Goal: Transaction & Acquisition: Purchase product/service

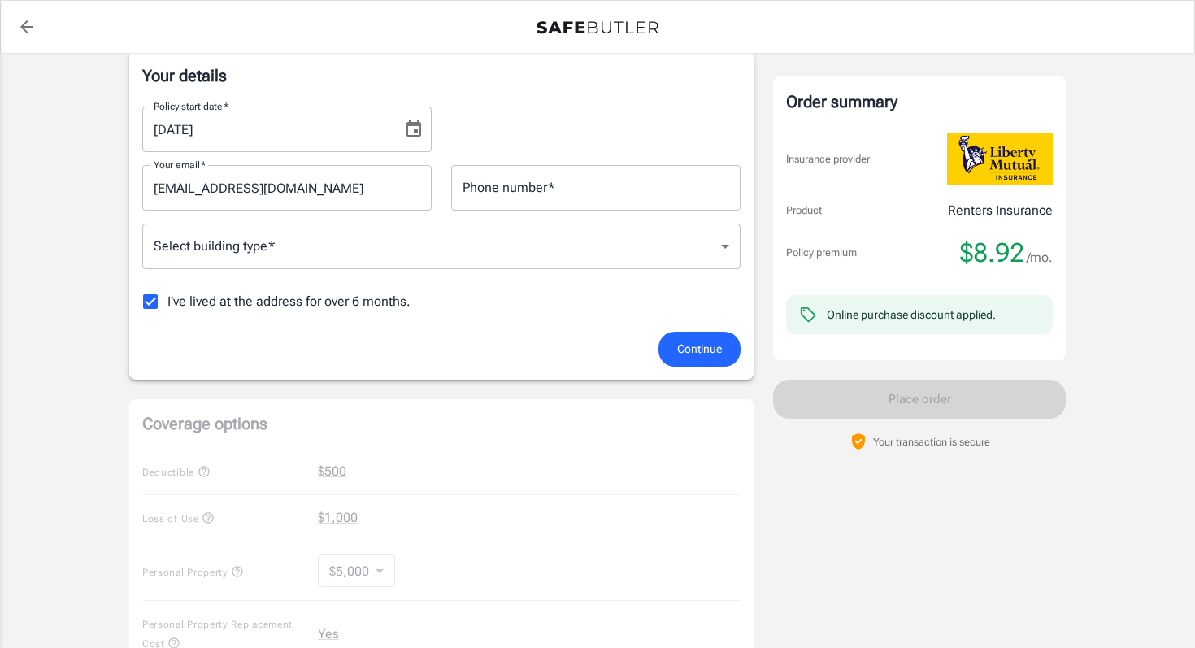
scroll to position [247, 0]
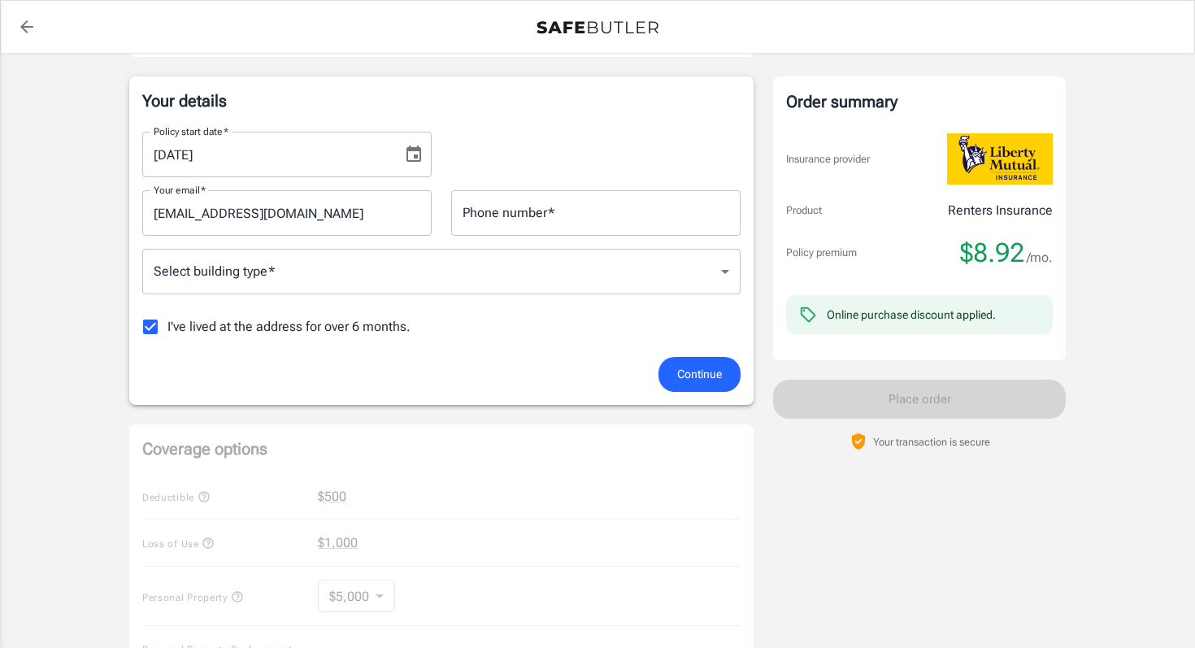
click at [667, 310] on div "I've lived at the address for over 6 months." at bounding box center [441, 327] width 598 height 34
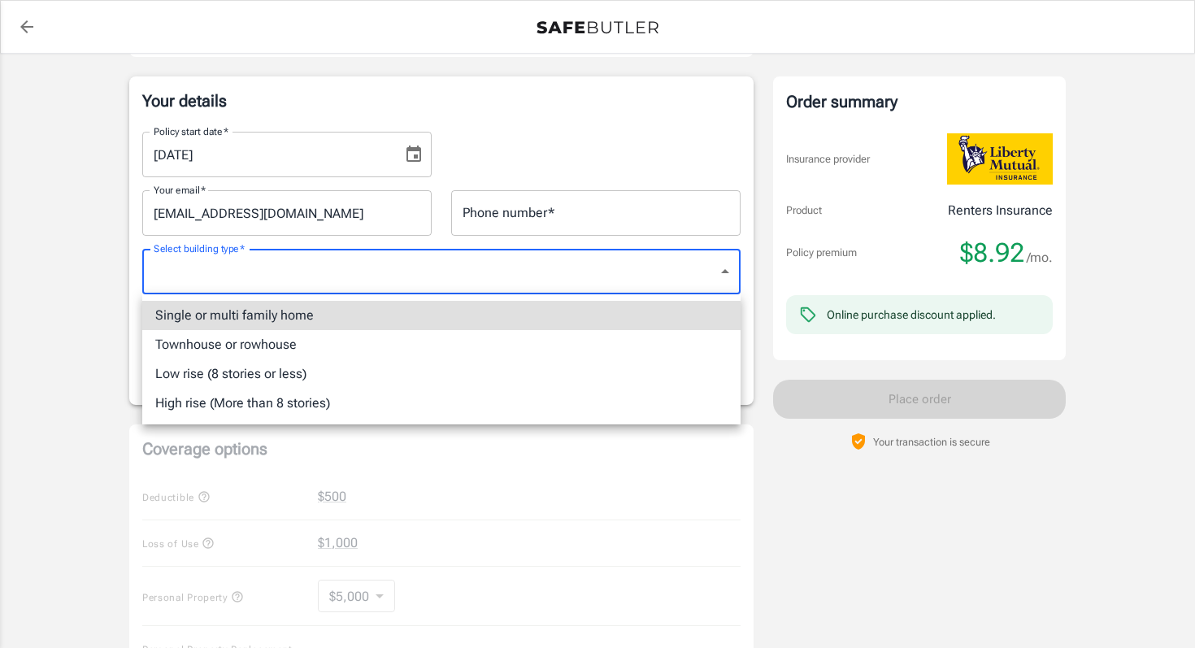
click at [676, 288] on body "Policy premium $ 8.92 /mo Liberty Mutual Renters Insurance [STREET_ADDRESS] You…" at bounding box center [597, 522] width 1195 height 1538
click at [396, 355] on li "Townhouse or rowhouse" at bounding box center [441, 344] width 598 height 29
type input "townhouse"
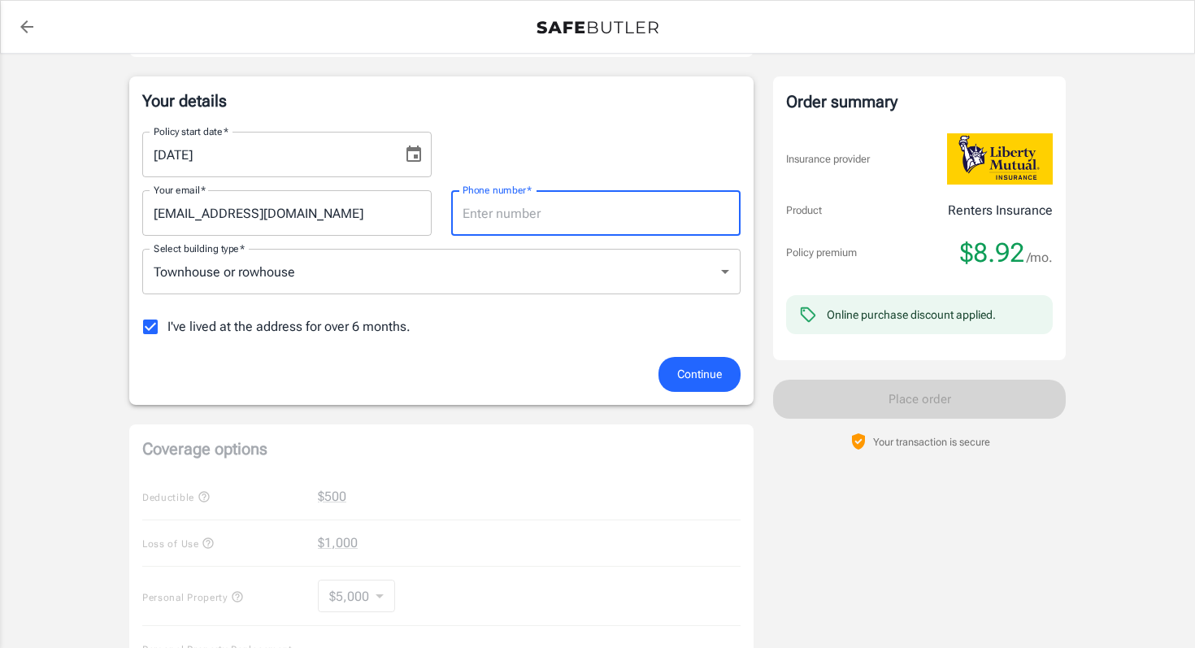
click at [603, 224] on input "Phone number   *" at bounding box center [595, 213] width 289 height 46
type input "9526864426"
type input "townhouse"
click at [734, 376] on button "Continue" at bounding box center [700, 374] width 82 height 35
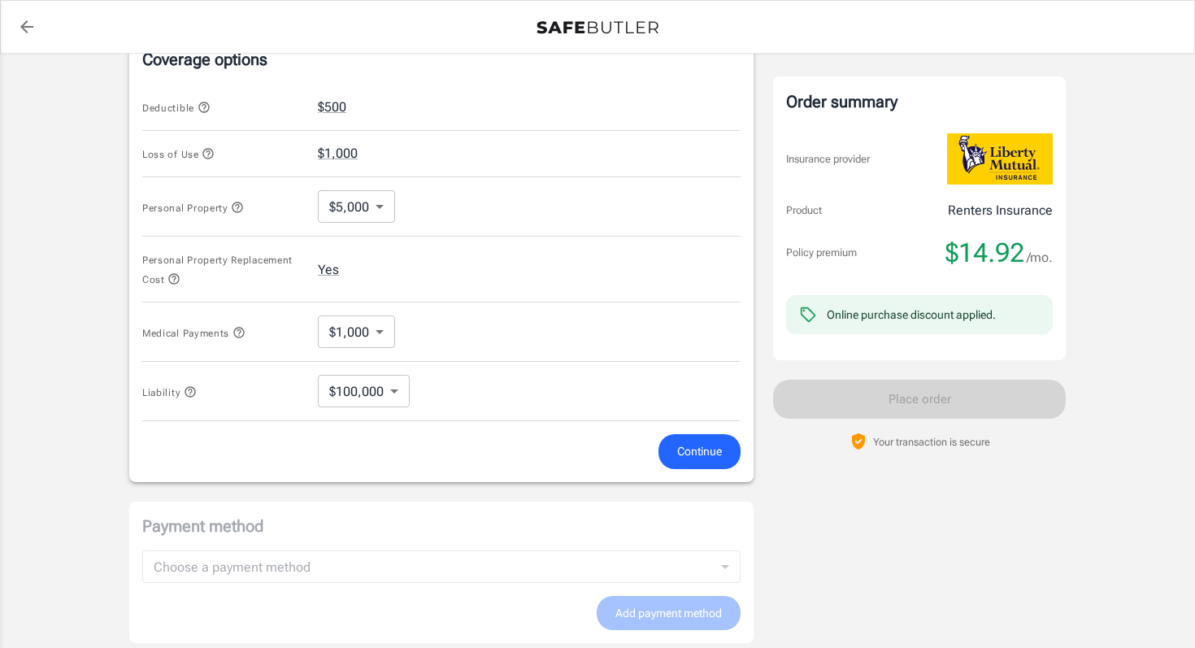
scroll to position [673, 0]
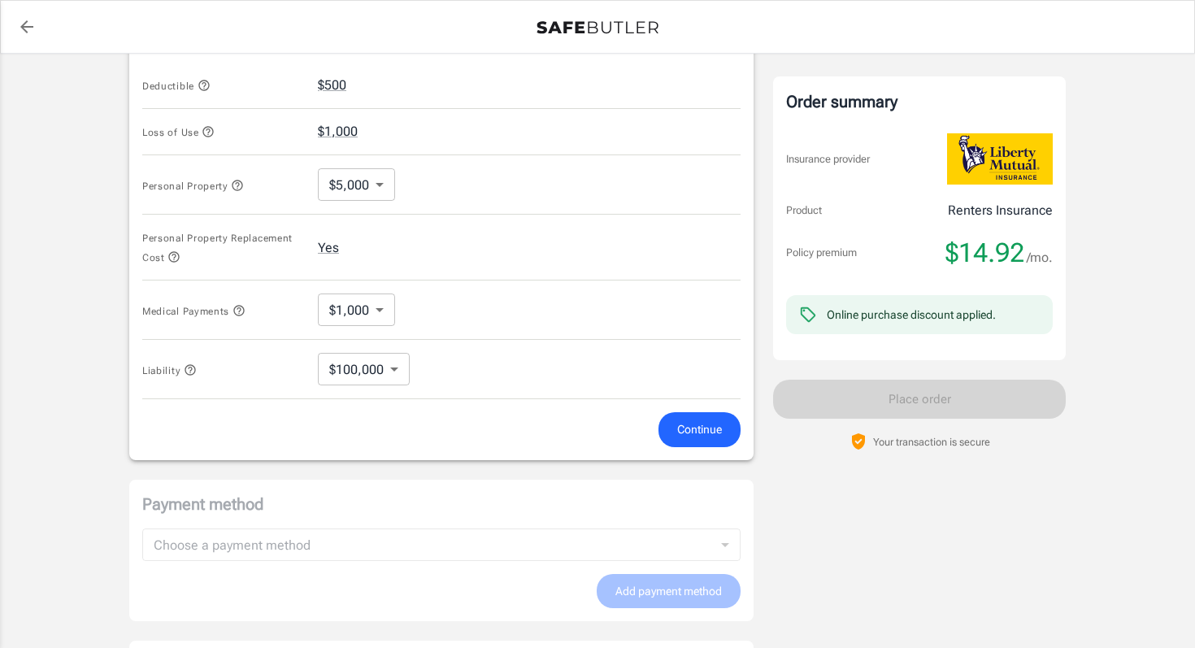
click at [696, 442] on button "Continue" at bounding box center [700, 429] width 82 height 35
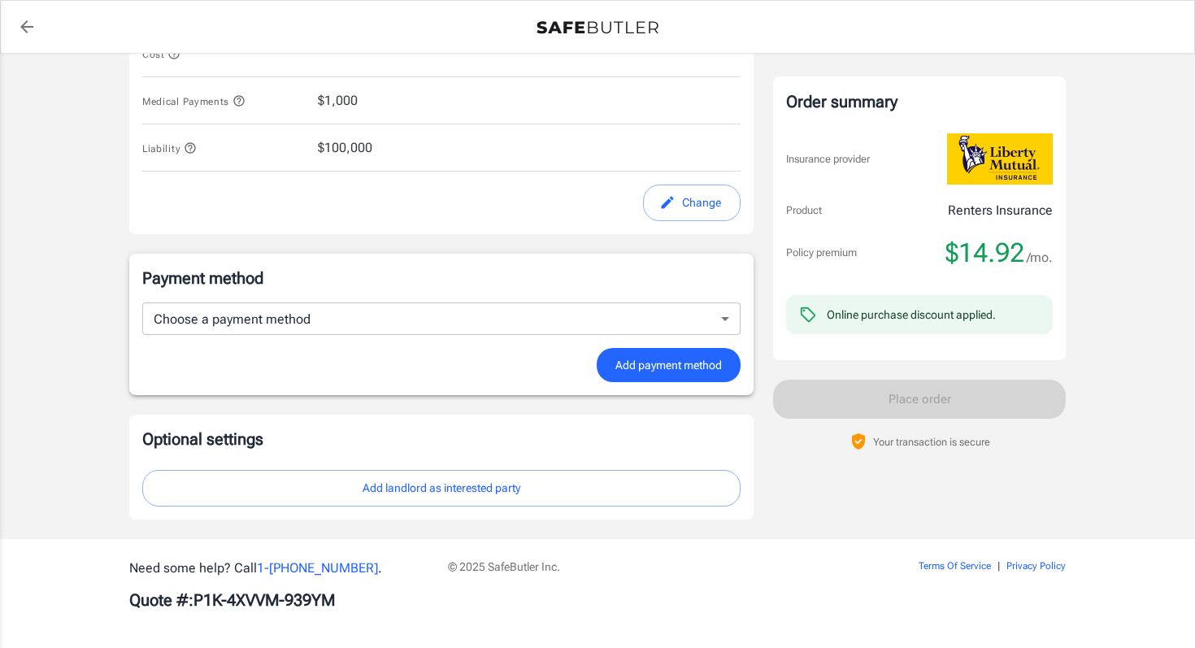
scroll to position [867, 0]
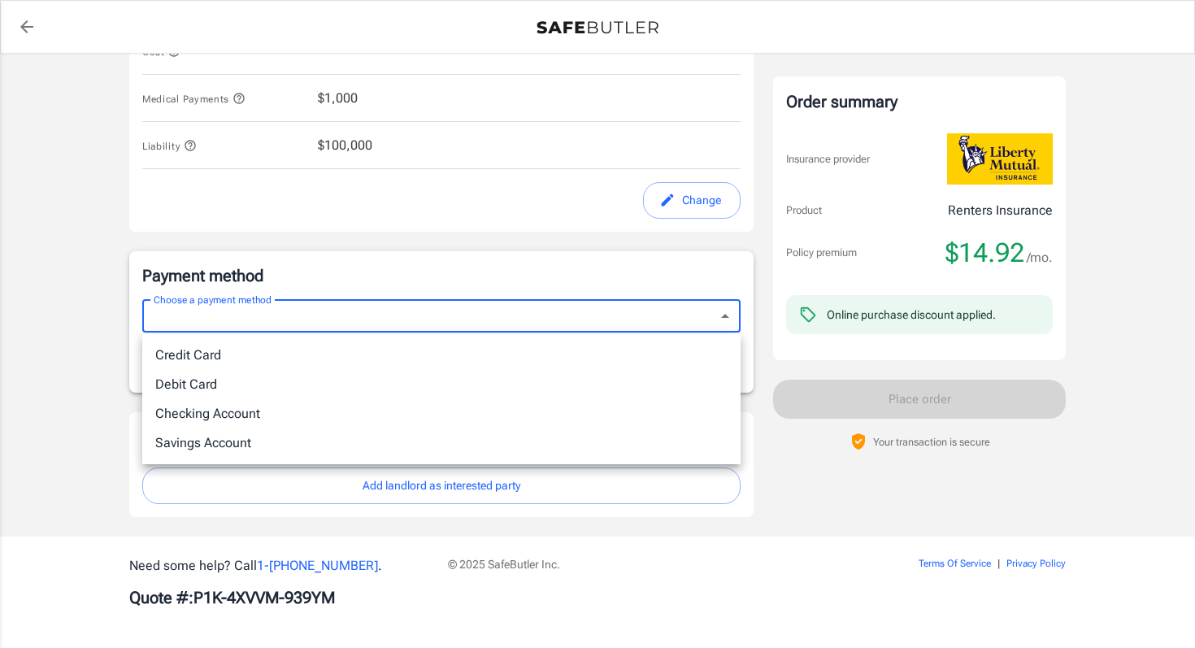
click at [520, 376] on li "Debit Card" at bounding box center [441, 384] width 598 height 29
type input "debit"
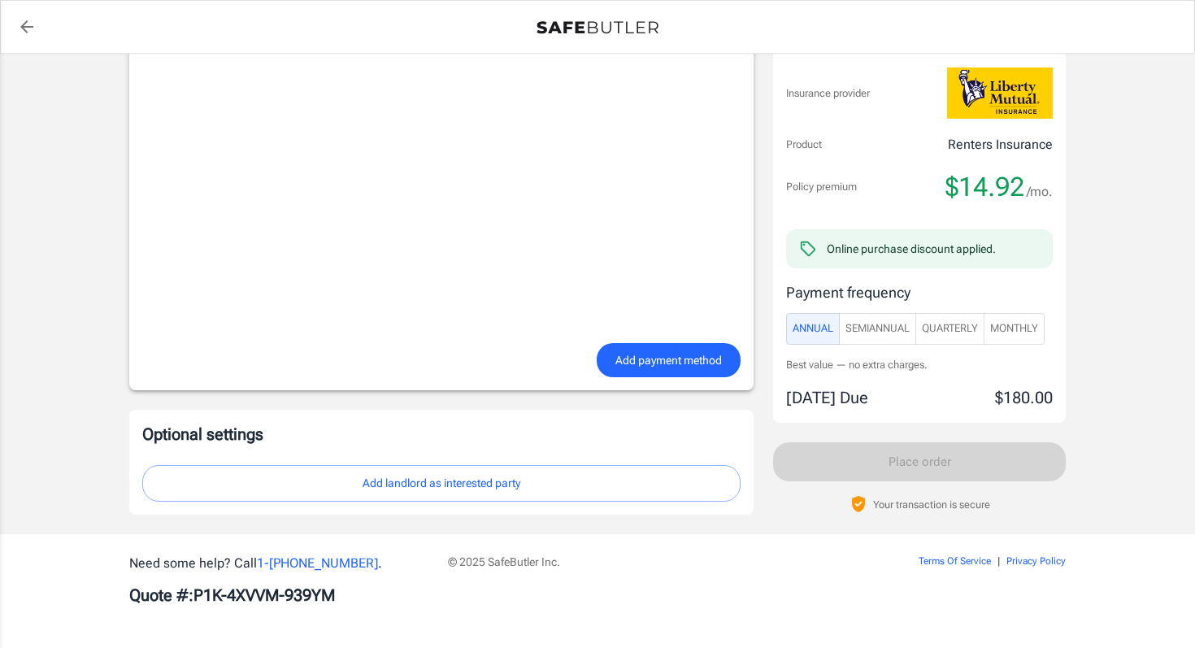
scroll to position [1277, 0]
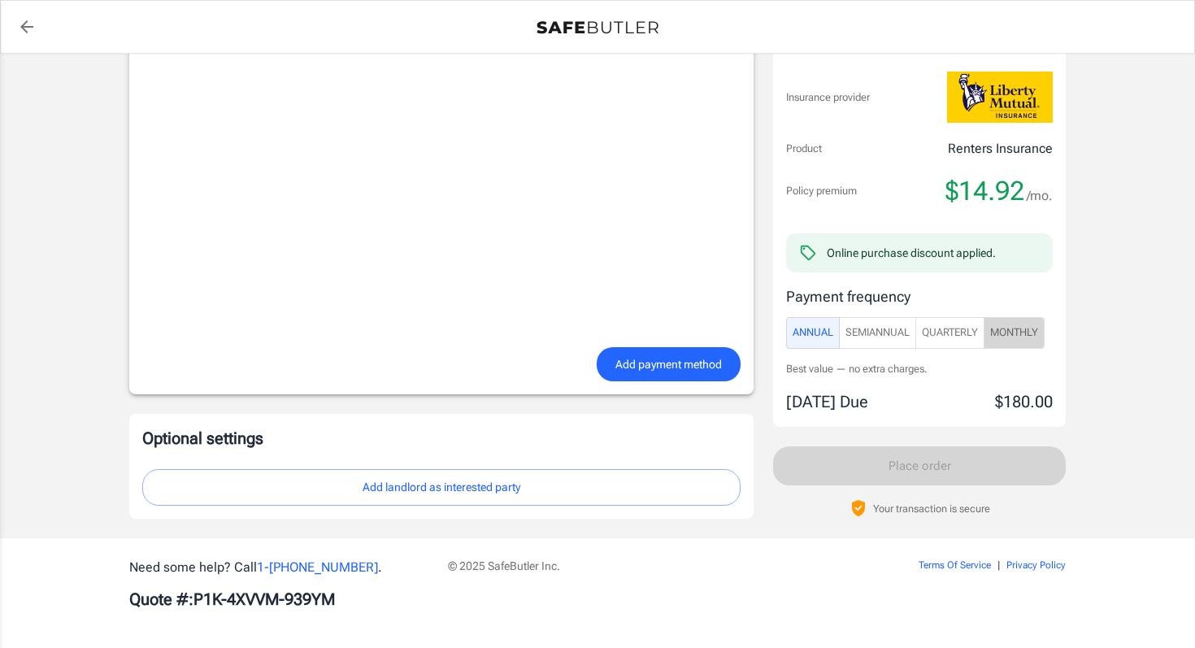
click at [1026, 342] on span "Monthly" at bounding box center [1014, 333] width 48 height 19
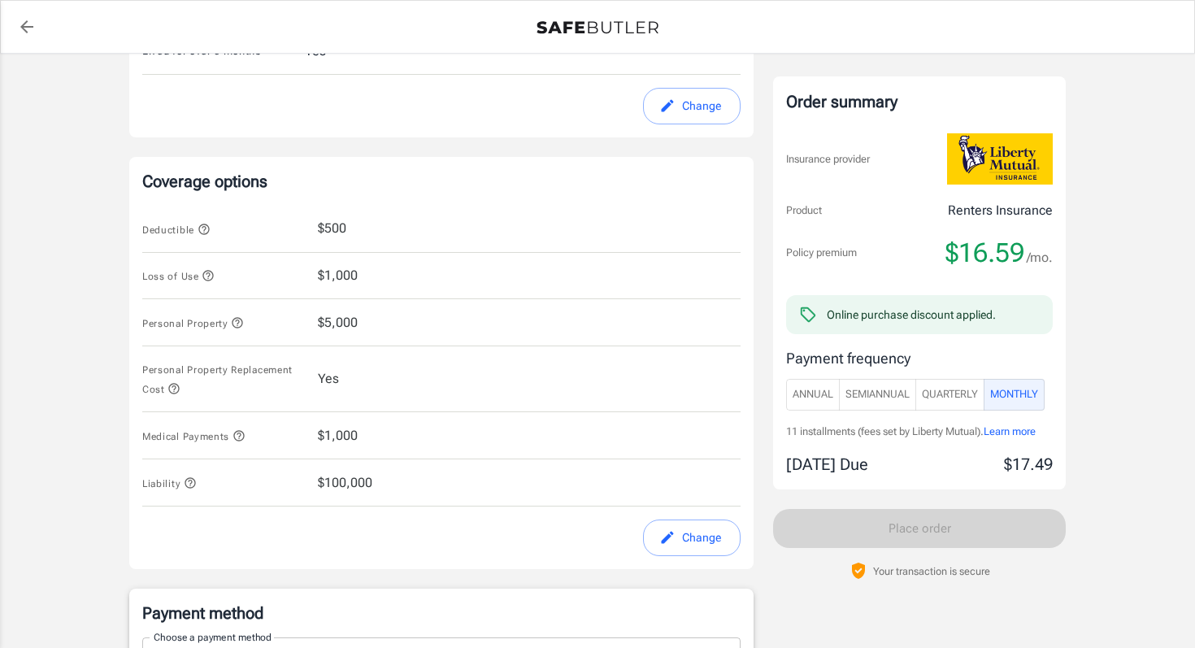
scroll to position [0, 0]
